Goal: Find specific page/section: Find specific page/section

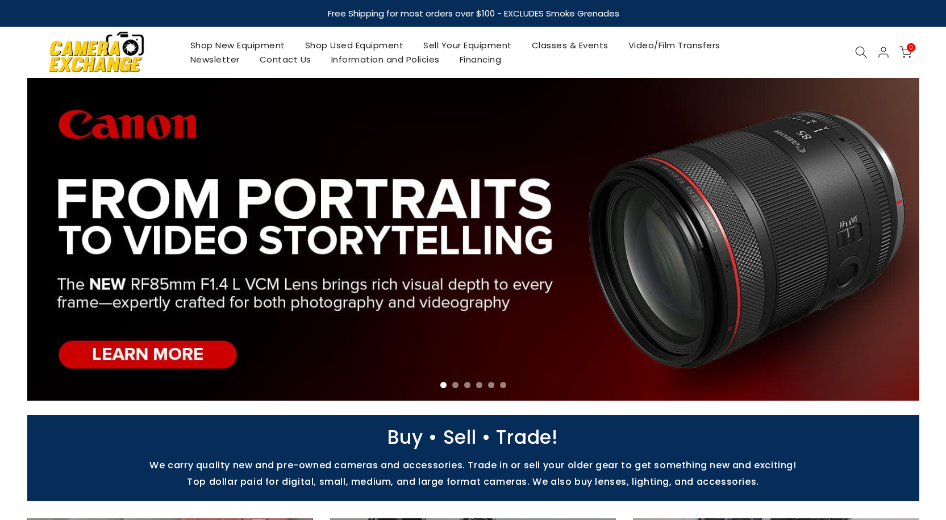
click at [377, 46] on link "Shop Used Equipment" at bounding box center [354, 45] width 119 height 14
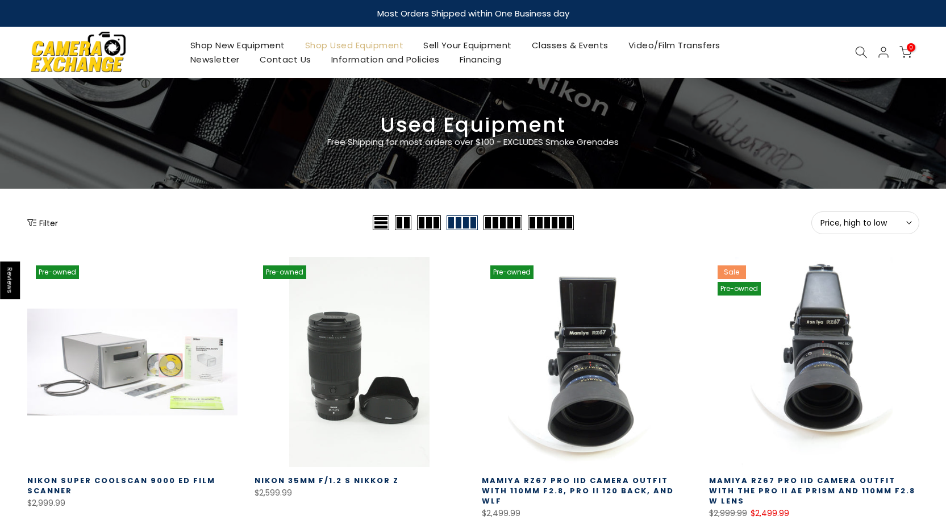
click at [838, 223] on span "Price, high to low" at bounding box center [865, 223] width 90 height 10
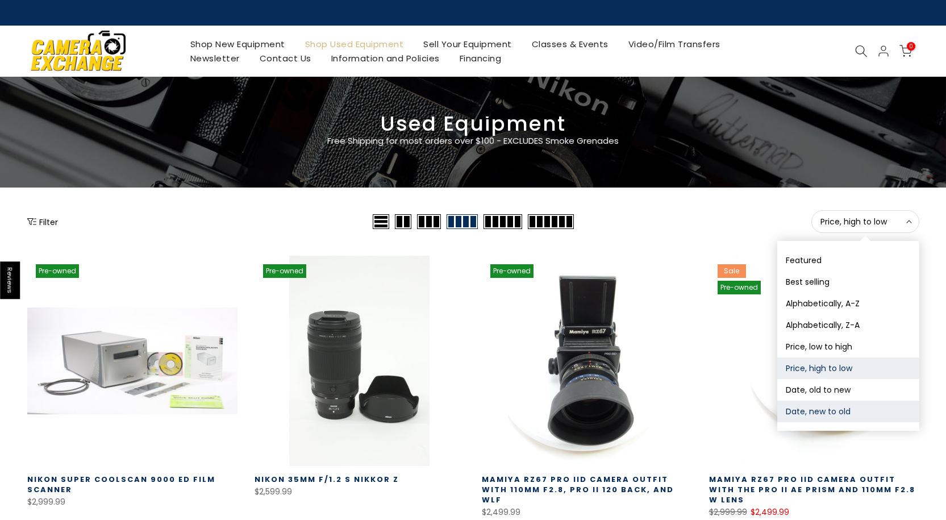
click at [830, 415] on button "Date, new to old" at bounding box center [848, 411] width 142 height 22
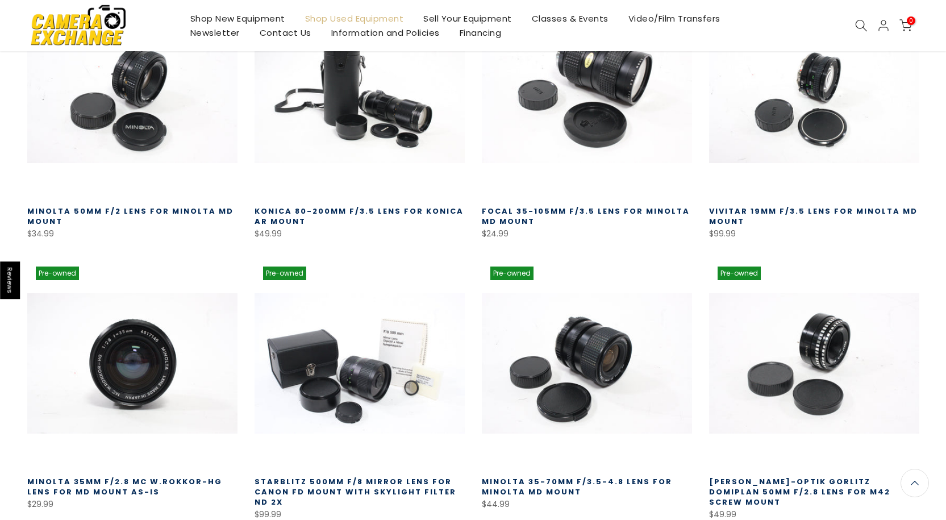
scroll to position [541, 0]
